Goal: Check status: Check status

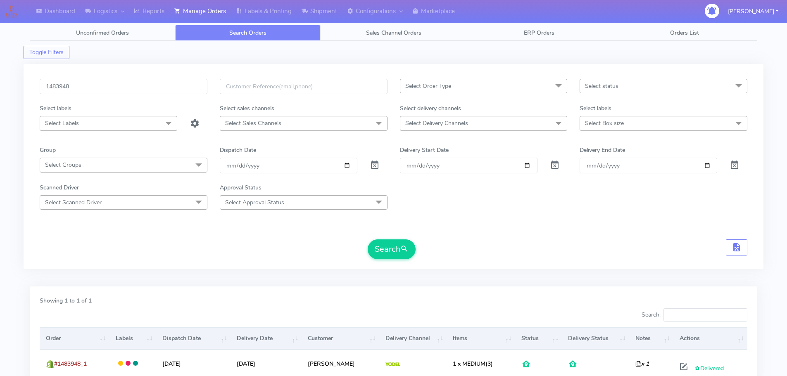
drag, startPoint x: 81, startPoint y: 87, endPoint x: 5, endPoint y: 93, distance: 76.3
click at [5, 93] on div "Dashboard Logistics London Logistics Reports Manage Orders Labels & Printing Sh…" at bounding box center [393, 219] width 787 height 409
drag, startPoint x: 81, startPoint y: 86, endPoint x: 95, endPoint y: 86, distance: 13.7
click at [81, 86] on input "text" at bounding box center [124, 86] width 168 height 15
paste input "1624513 Complete"
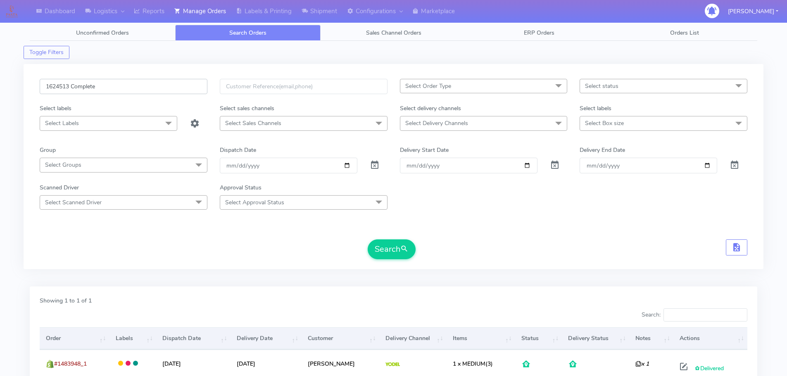
drag, startPoint x: 101, startPoint y: 85, endPoint x: 72, endPoint y: 86, distance: 29.4
click at [72, 86] on input "1624513 Complete" at bounding box center [124, 86] width 168 height 15
type input "1624513"
click at [384, 256] on button "Search" at bounding box center [392, 250] width 48 height 20
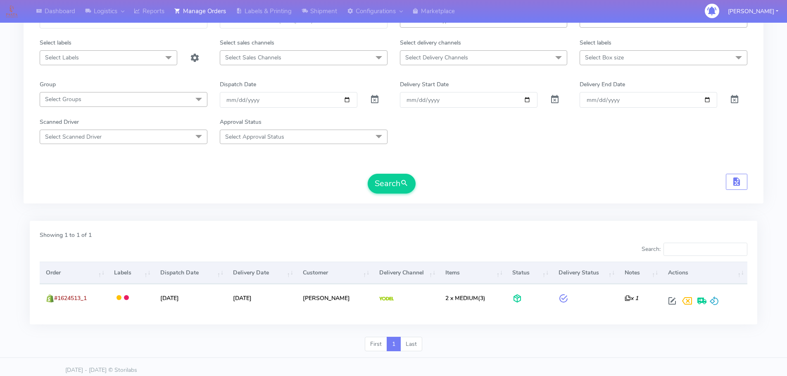
scroll to position [72, 0]
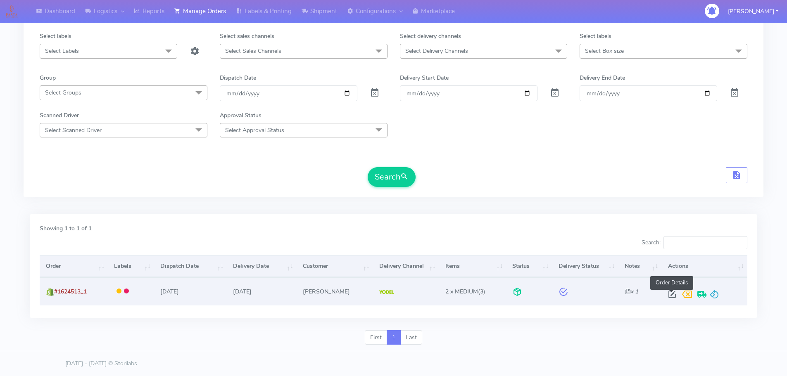
click at [670, 295] on span at bounding box center [672, 297] width 15 height 8
select select "5"
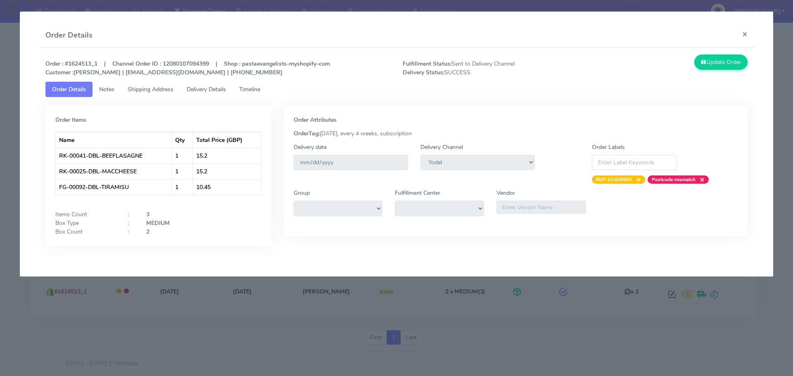
click at [209, 87] on span "Delivery Details" at bounding box center [206, 90] width 39 height 8
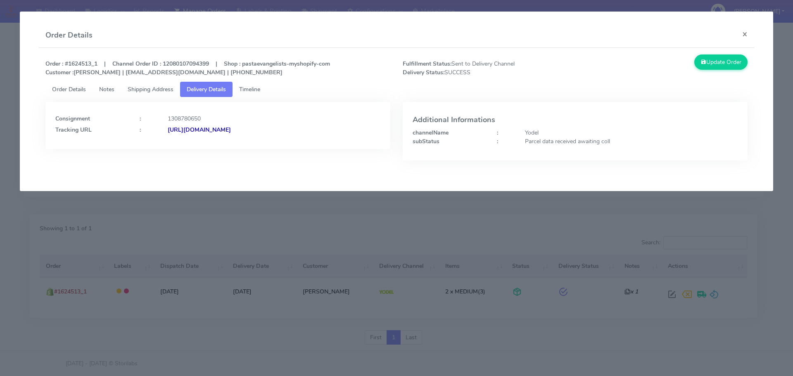
click at [231, 129] on strong "[URL][DOMAIN_NAME]" at bounding box center [199, 130] width 63 height 8
click at [167, 90] on span "Shipping Address" at bounding box center [151, 90] width 46 height 8
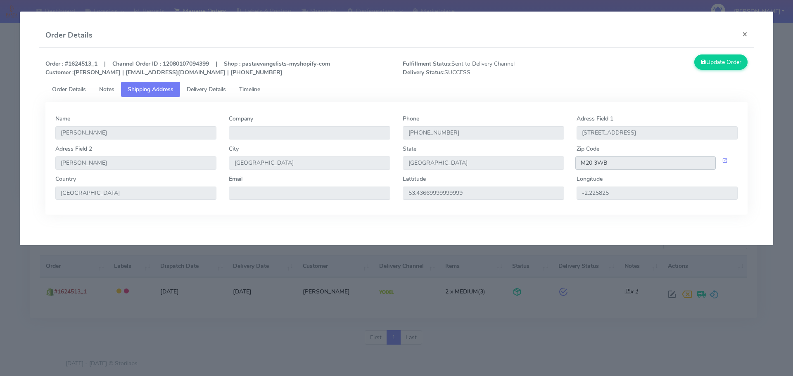
drag, startPoint x: 609, startPoint y: 166, endPoint x: 560, endPoint y: 169, distance: 49.7
click at [560, 164] on div "Adress Field 2 Withington City [GEOGRAPHIC_DATA] State [GEOGRAPHIC_DATA] Zip Co…" at bounding box center [397, 160] width 696 height 30
click at [744, 33] on button "×" at bounding box center [745, 34] width 19 height 22
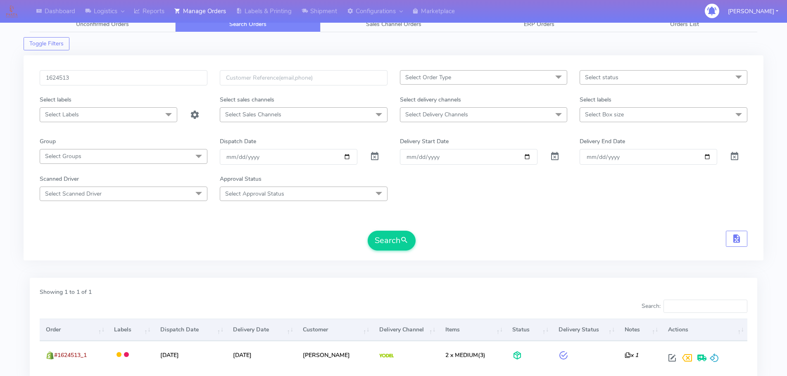
scroll to position [0, 0]
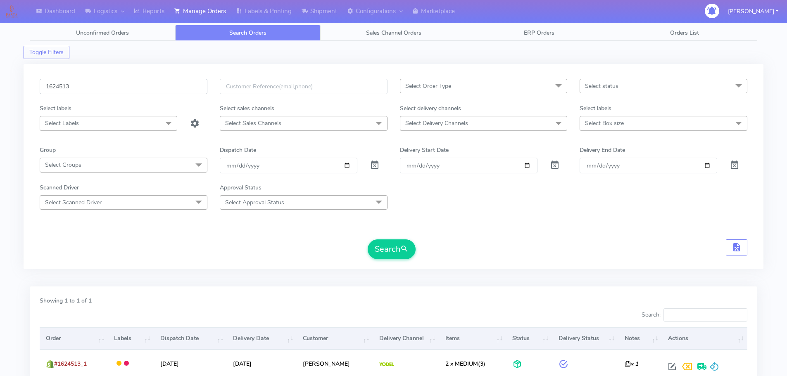
drag, startPoint x: 92, startPoint y: 92, endPoint x: 27, endPoint y: 83, distance: 65.8
click at [27, 83] on div "1624513 Select Order Type Select All MEALS ATAVI One Off Pasta Club Gift Kit Ev…" at bounding box center [394, 166] width 740 height 205
paste input "276"
type input "1622763"
click at [388, 250] on button "Search" at bounding box center [392, 250] width 48 height 20
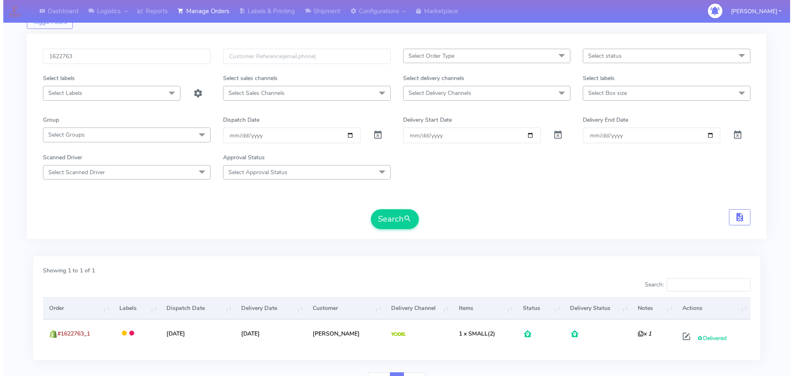
scroll to position [72, 0]
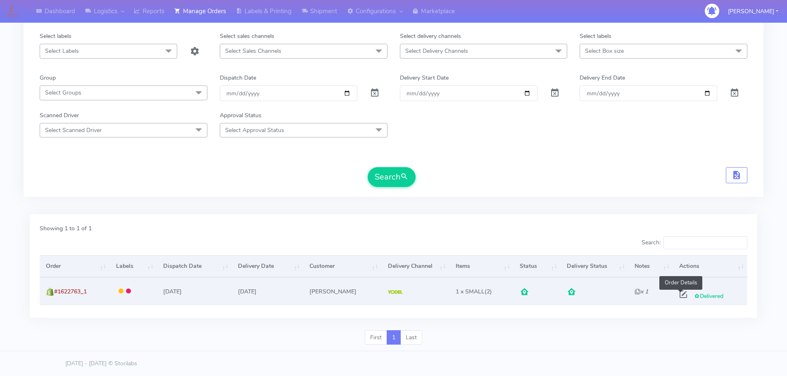
click at [680, 293] on span at bounding box center [683, 297] width 15 height 8
select select "5"
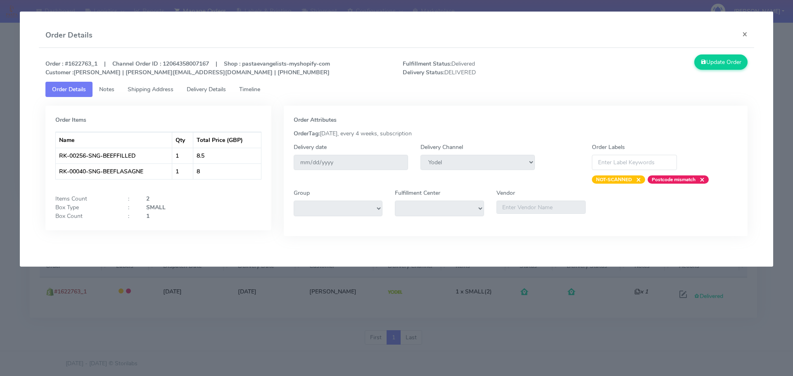
click at [204, 86] on span "Delivery Details" at bounding box center [206, 90] width 39 height 8
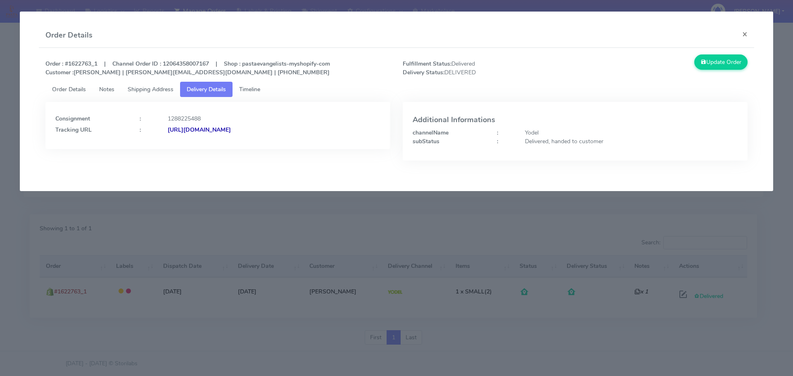
click at [252, 89] on span "Timeline" at bounding box center [249, 90] width 21 height 8
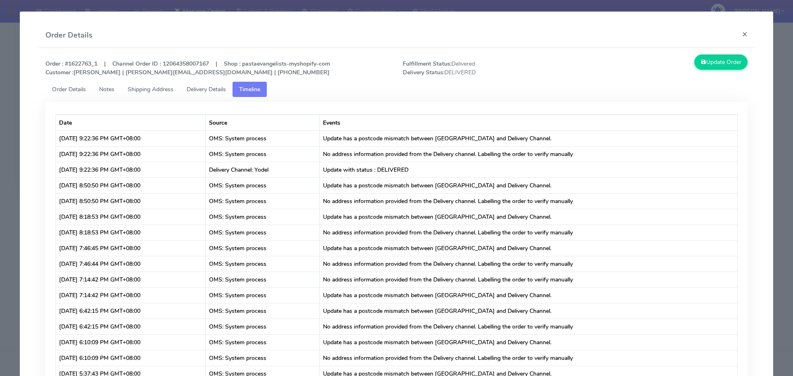
click at [200, 88] on span "Delivery Details" at bounding box center [206, 90] width 39 height 8
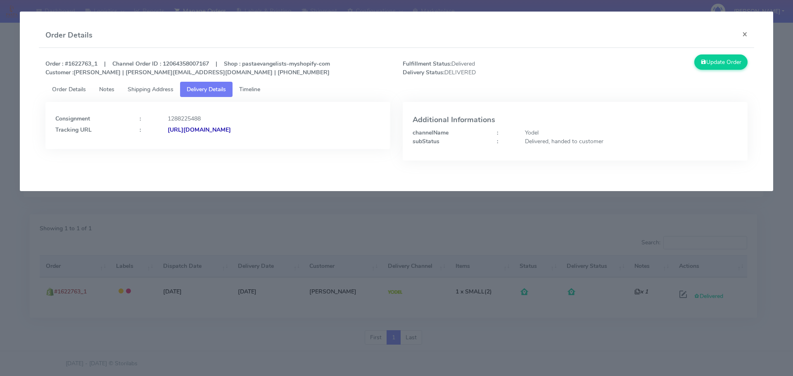
click at [231, 129] on strong "[URL][DOMAIN_NAME]" at bounding box center [199, 130] width 63 height 8
click at [164, 88] on span "Shipping Address" at bounding box center [151, 90] width 46 height 8
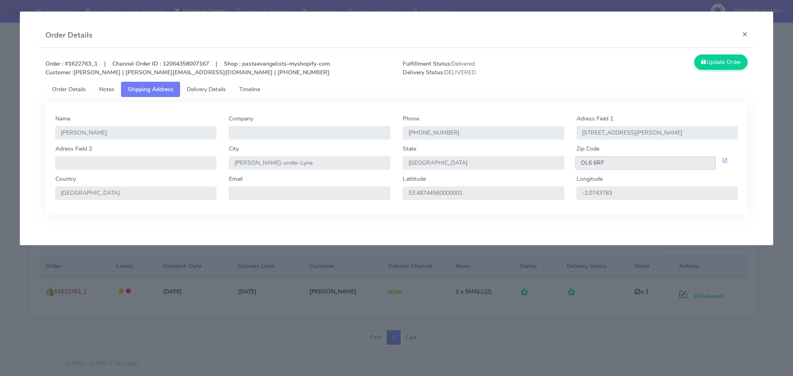
drag, startPoint x: 613, startPoint y: 164, endPoint x: 548, endPoint y: 160, distance: 65.1
click at [548, 160] on div "Adress Field 2 City [GEOGRAPHIC_DATA]-Lyne State [GEOGRAPHIC_DATA] Zip Code OL6…" at bounding box center [397, 160] width 696 height 30
